Goal: Task Accomplishment & Management: Use online tool/utility

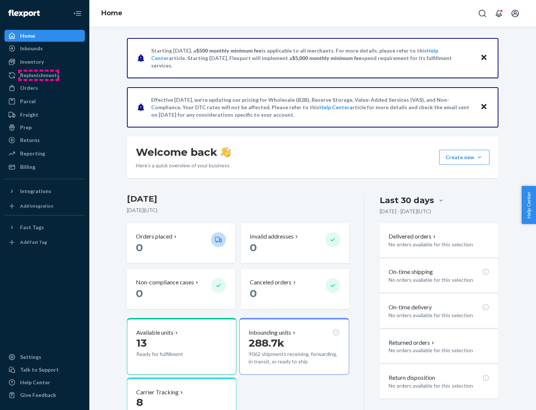
click at [39, 75] on div "Replenishments" at bounding box center [39, 75] width 39 height 7
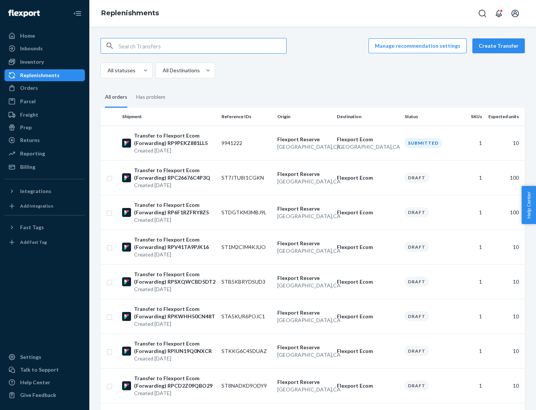
click at [501, 46] on button "Create Transfer" at bounding box center [499, 45] width 53 height 15
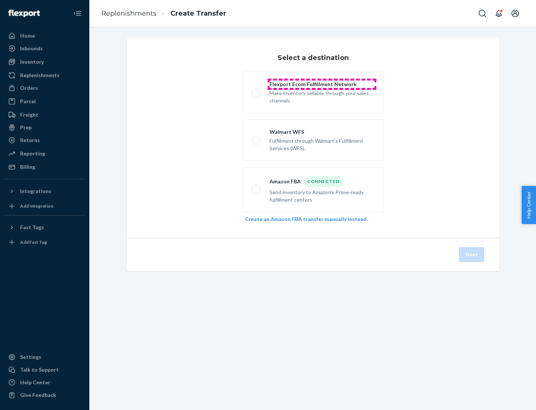
click at [322, 84] on div "Flexport Ecom Fulfillment Network" at bounding box center [322, 83] width 105 height 7
click at [257, 90] on input "Flexport Ecom Fulfillment Network Make inventory sellable through your sales ch…" at bounding box center [254, 92] width 5 height 5
radio input "true"
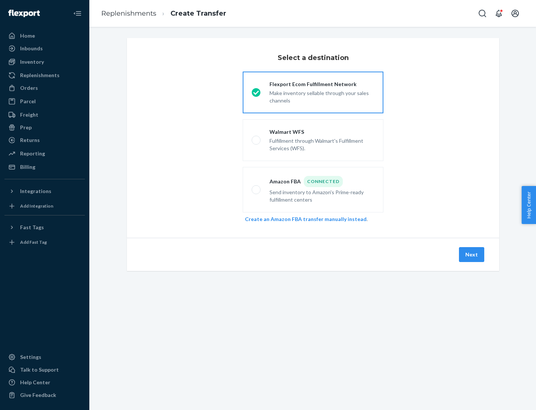
click at [472, 254] on button "Next" at bounding box center [471, 254] width 25 height 15
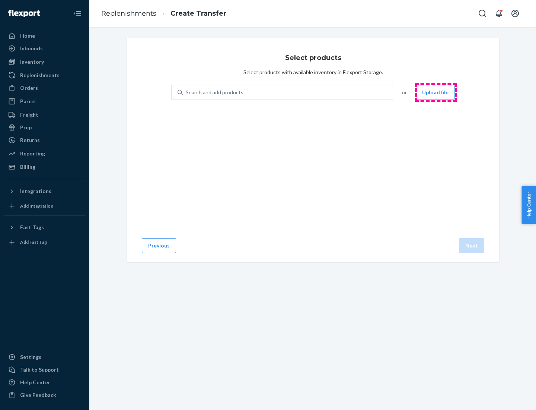
click at [436, 92] on button "Upload file" at bounding box center [435, 92] width 39 height 15
